Goal: Communication & Community: Connect with others

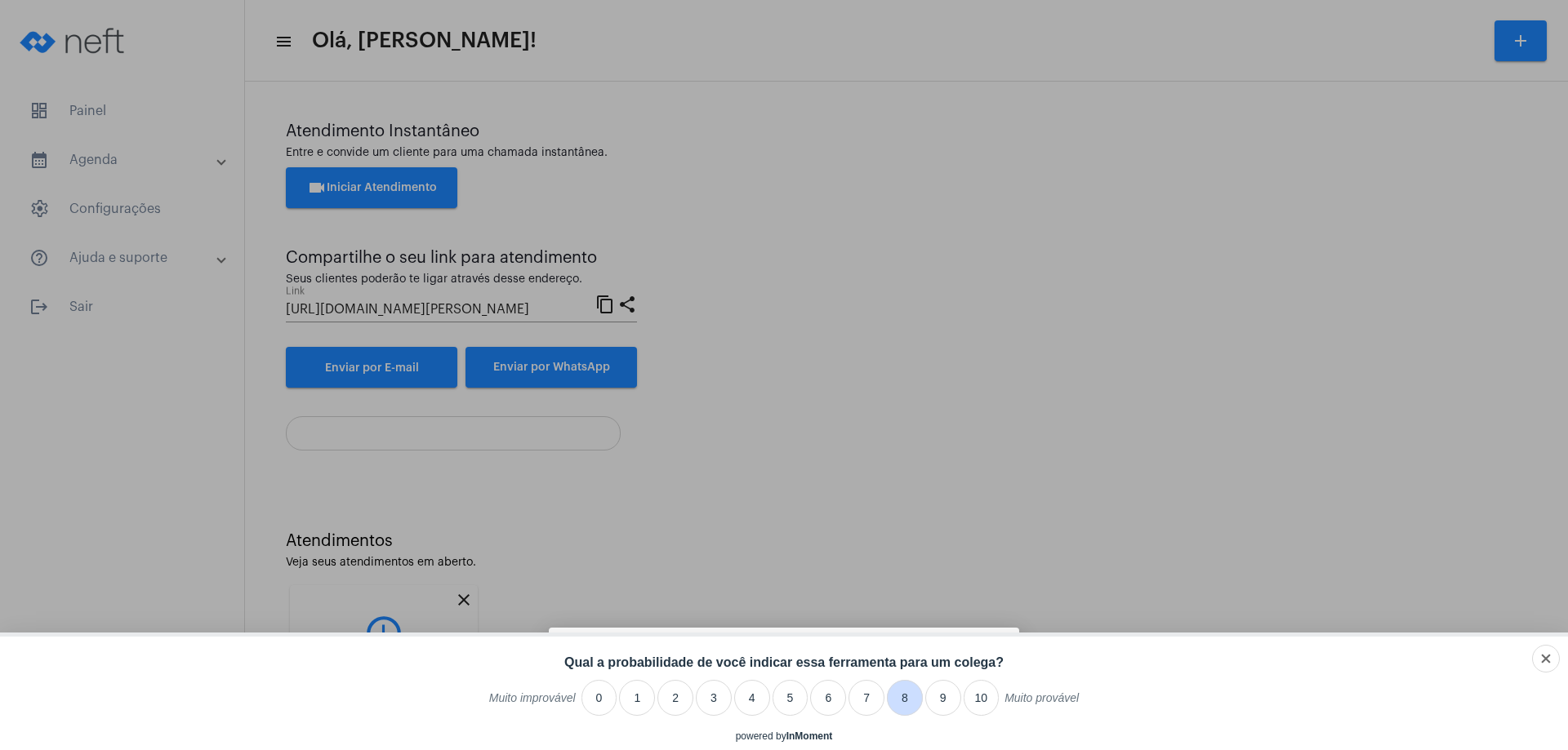
click at [901, 698] on li "8" at bounding box center [905, 699] width 36 height 36
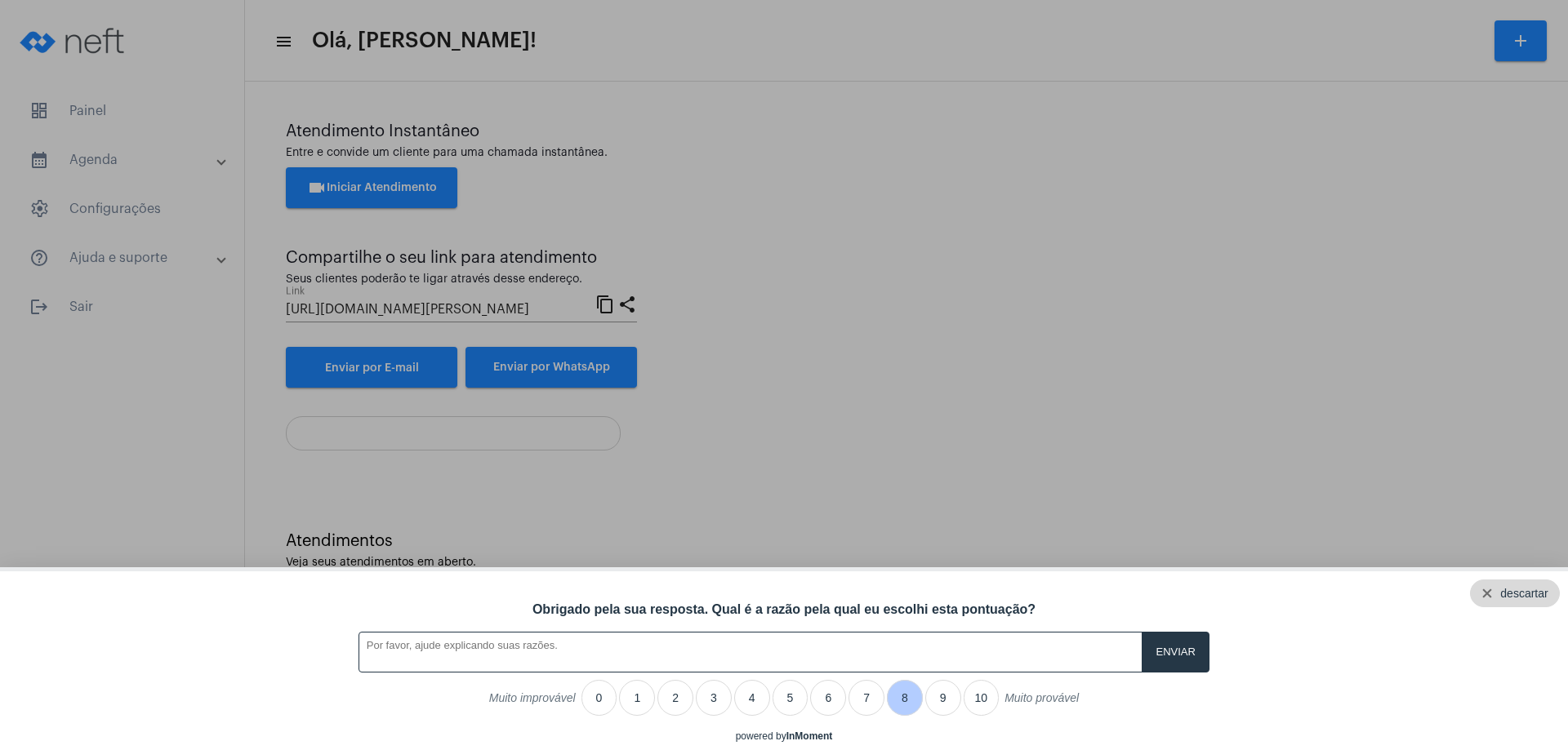
click at [1546, 588] on div "descartar" at bounding box center [1515, 593] width 90 height 28
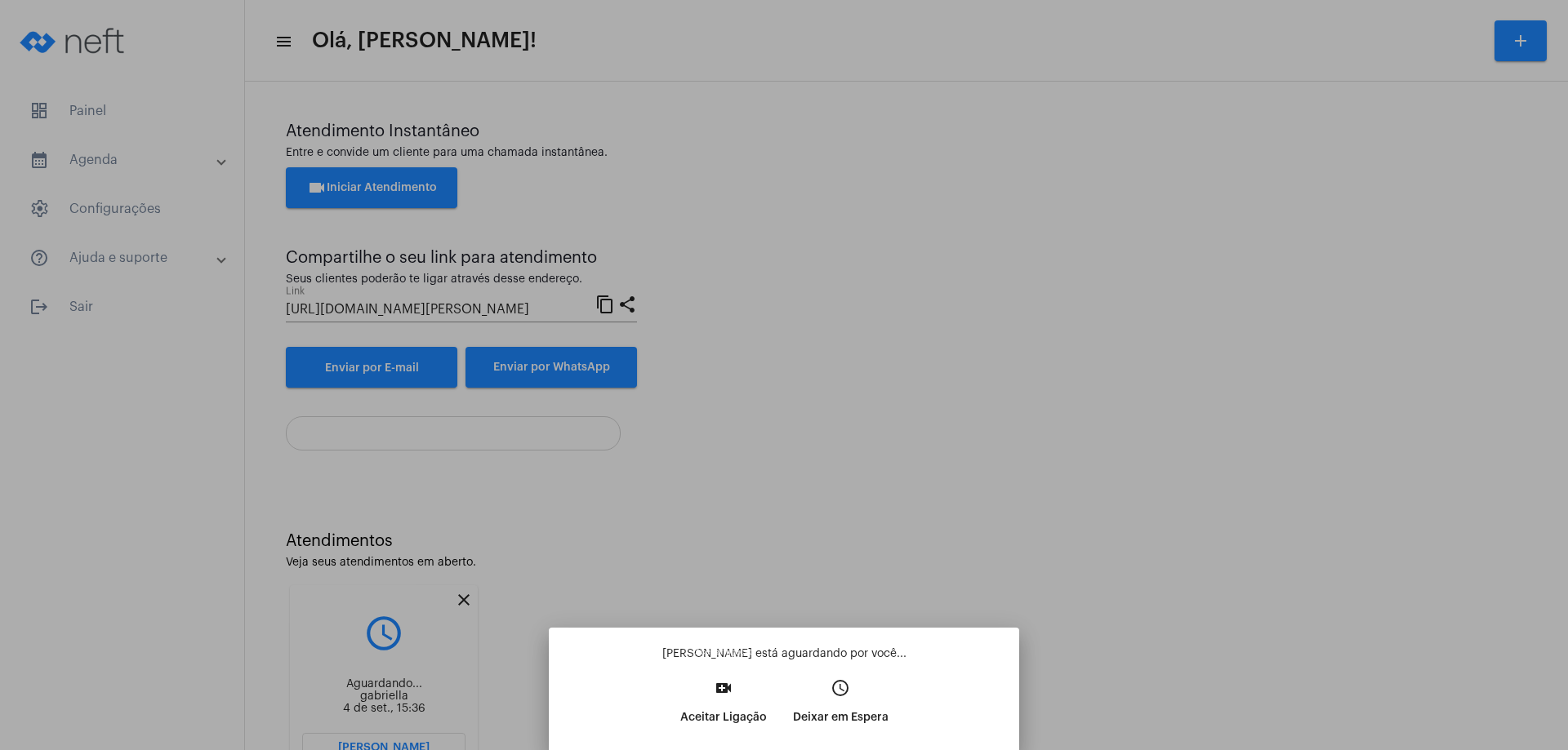
click at [724, 682] on mat-icon "video_call" at bounding box center [724, 689] width 20 height 20
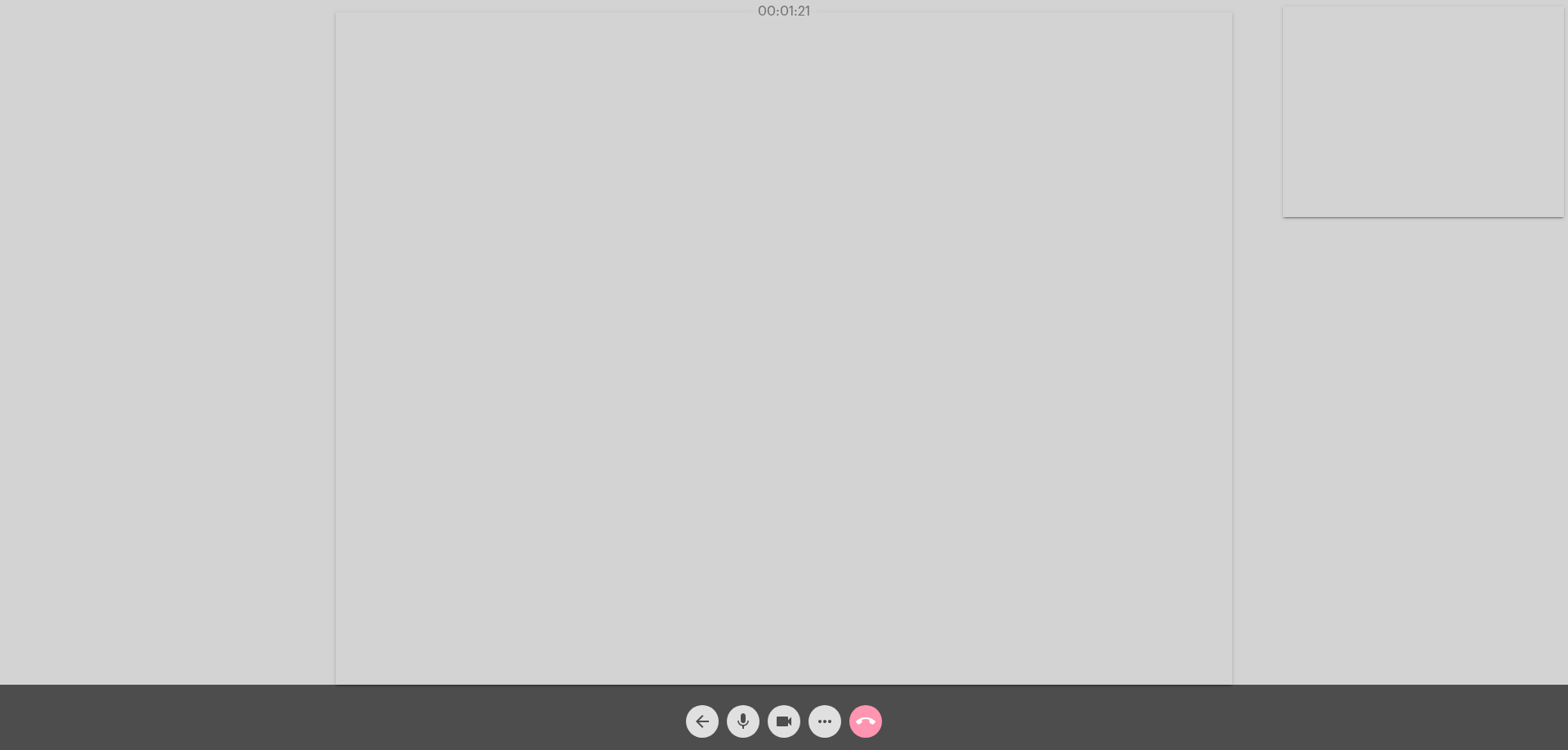
click at [1390, 441] on div "Acessando Câmera e Microfone..." at bounding box center [784, 347] width 1564 height 685
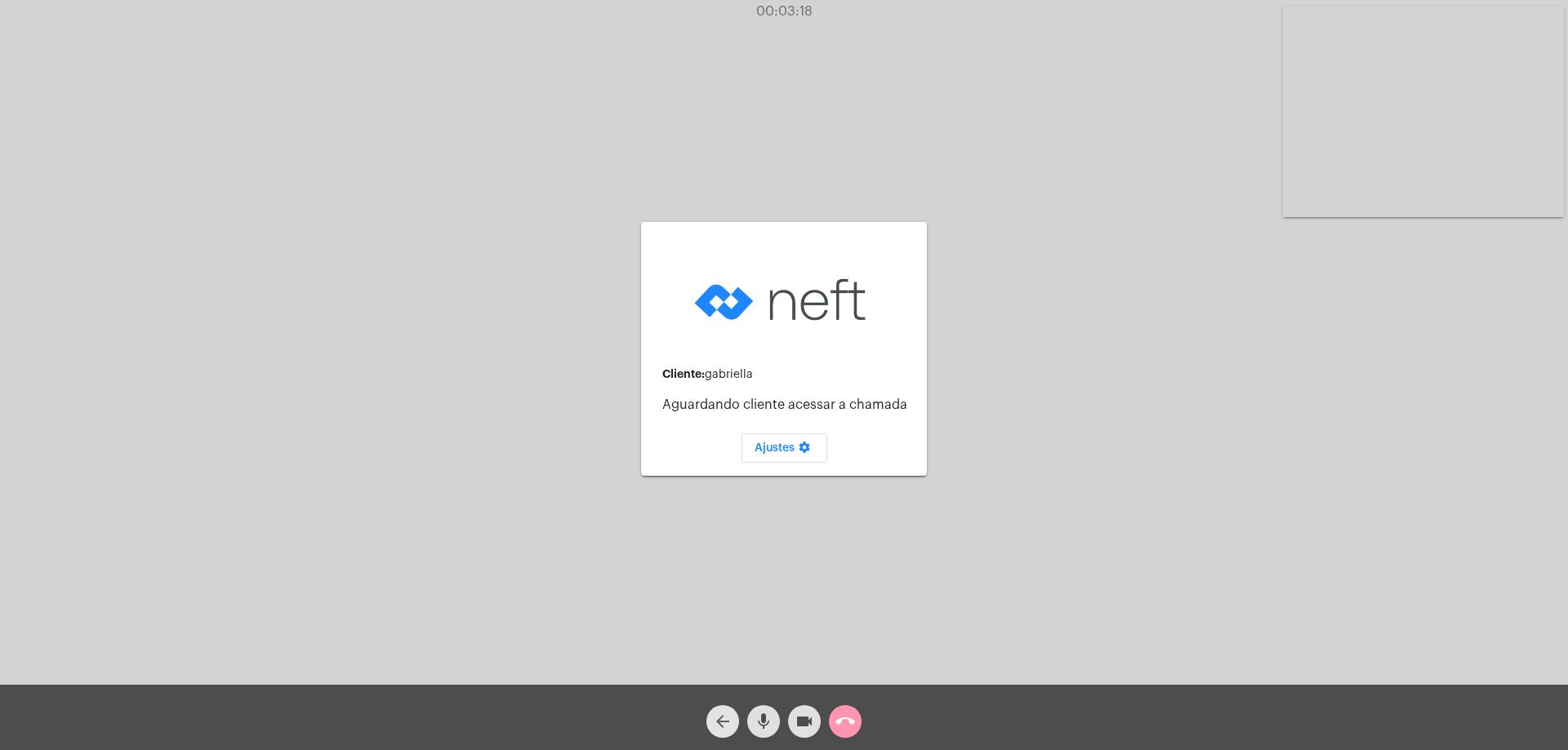
click at [724, 723] on mat-icon "arrow_back" at bounding box center [723, 722] width 20 height 20
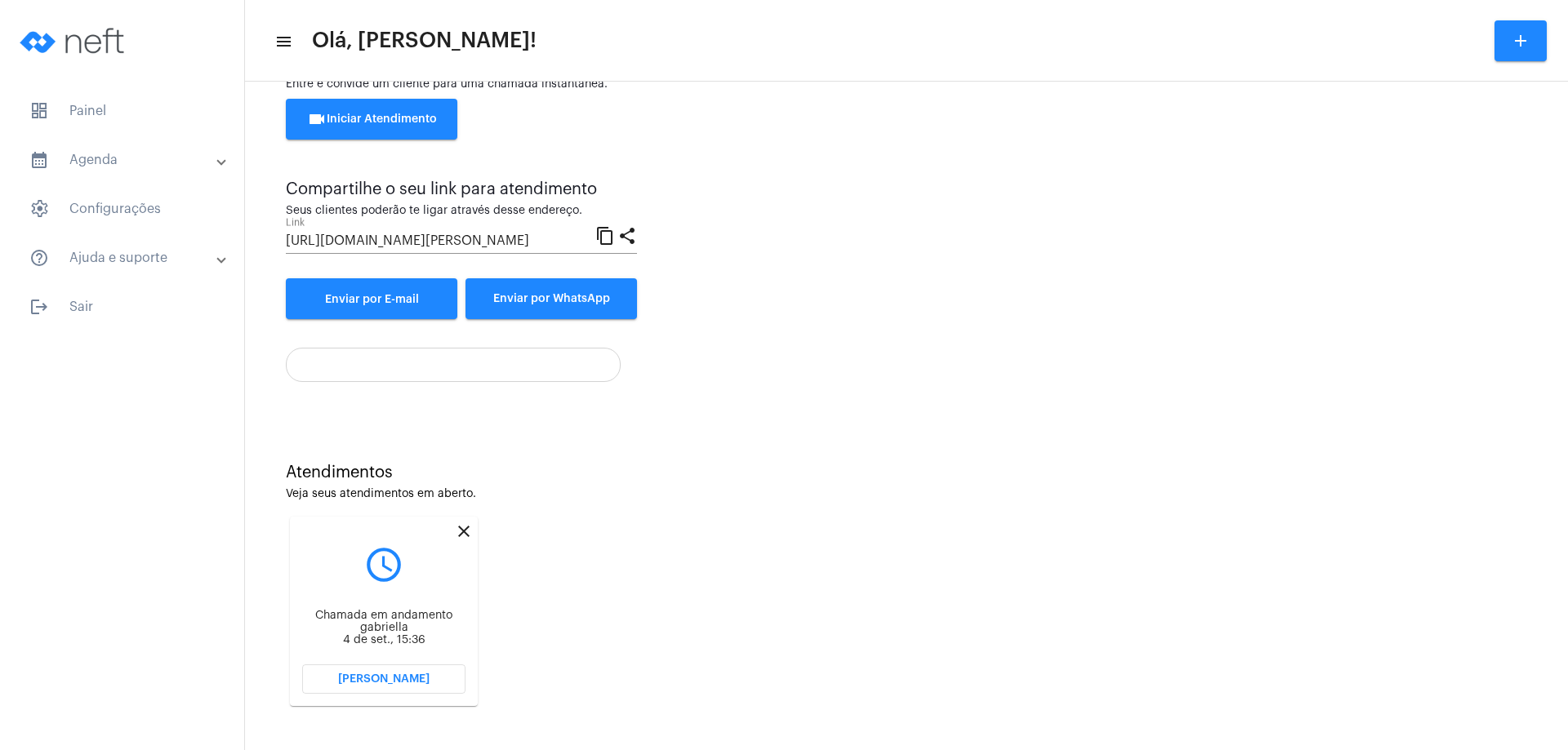
scroll to position [69, 0]
click at [408, 678] on span "[PERSON_NAME]" at bounding box center [383, 678] width 91 height 12
